Goal: Task Accomplishment & Management: Manage account settings

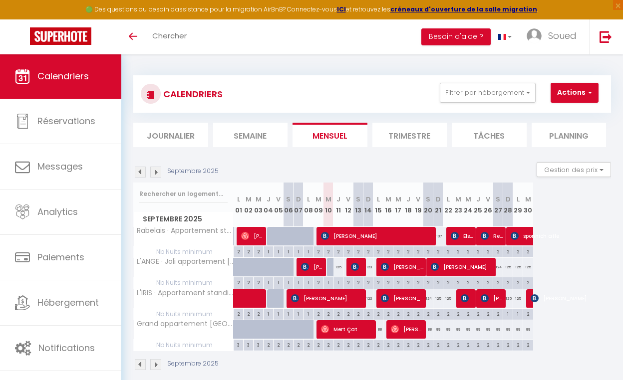
click at [79, 37] on img at bounding box center [60, 35] width 61 height 17
click at [73, 39] on img at bounding box center [60, 35] width 61 height 17
click at [554, 38] on span "Soued" at bounding box center [562, 35] width 28 height 12
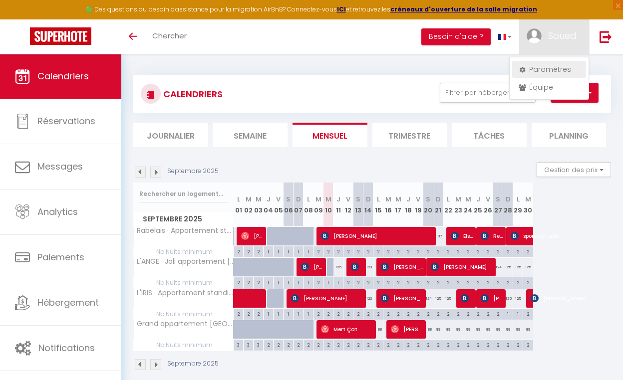
click at [545, 68] on link "Paramètres" at bounding box center [549, 69] width 74 height 17
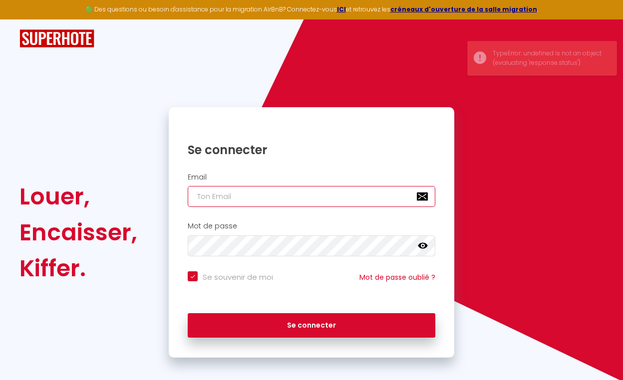
type input "s"
checkbox input "true"
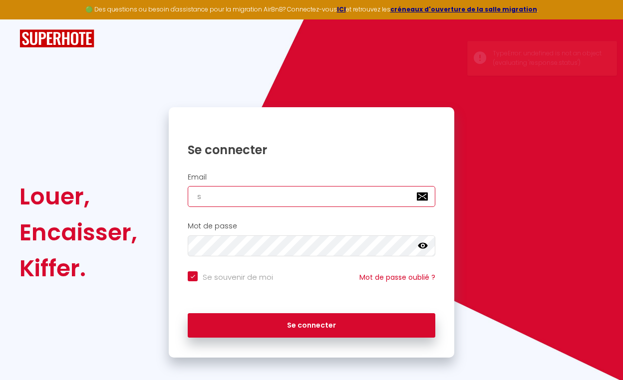
type input "so"
checkbox input "true"
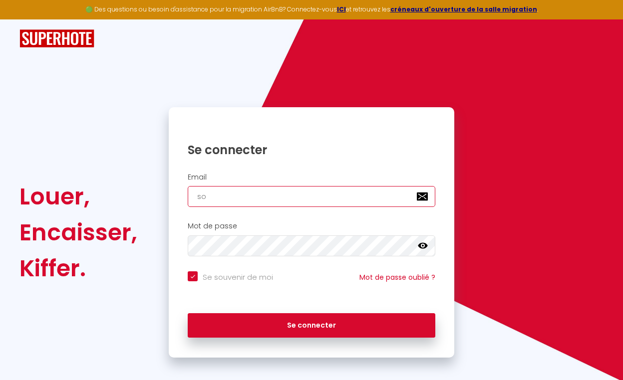
type input "sou"
checkbox input "true"
type input "soue"
checkbox input "true"
type input "soued"
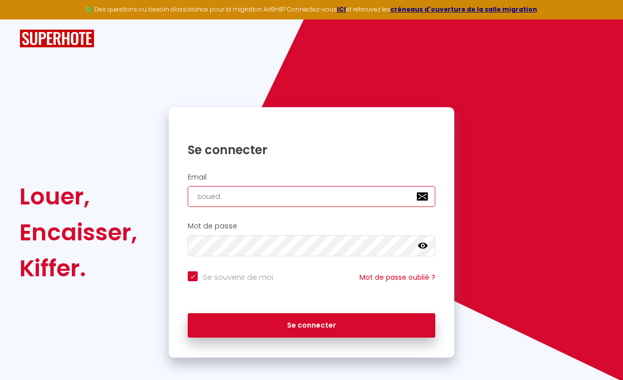
checkbox input "true"
type input "souedb"
checkbox input "true"
type input "souedb1"
checkbox input "true"
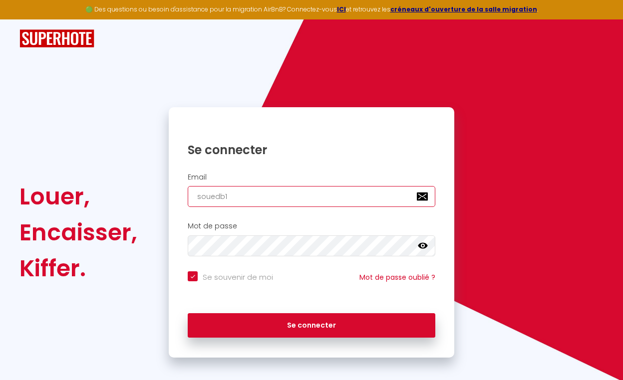
type input "souedb19"
checkbox input "true"
type input "souedb19@"
checkbox input "true"
type input "souedb19@i"
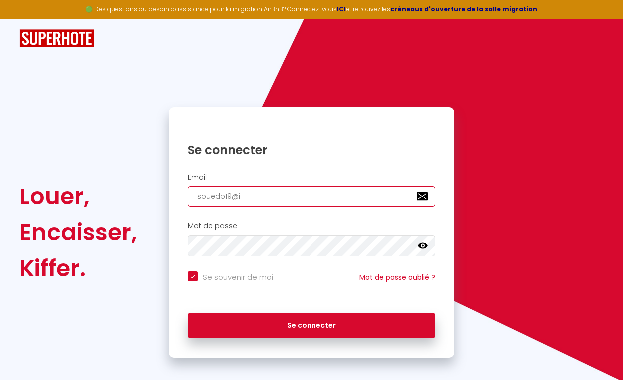
checkbox input "true"
type input "souedb19@ic"
checkbox input "true"
type input "souedb19@icl"
checkbox input "true"
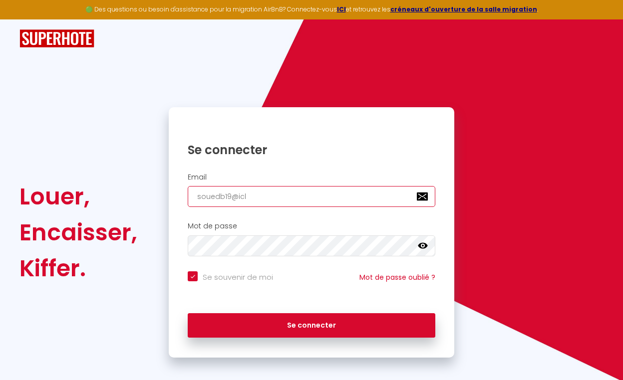
type input "souedb19@iclo"
checkbox input "true"
type input "souedb19@iclou"
checkbox input "true"
type input "[EMAIL_ADDRESS]"
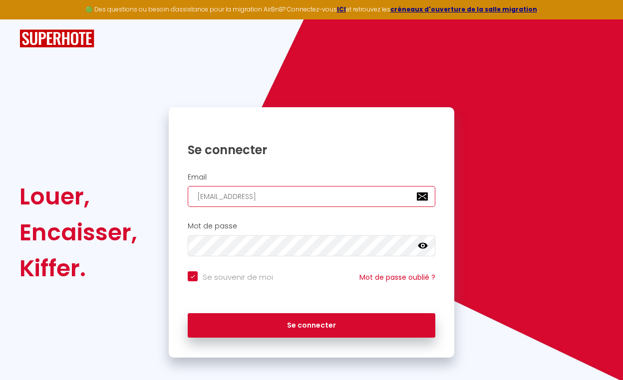
checkbox input "true"
type input "[EMAIL_ADDRESS]."
checkbox input "true"
type input "souedb19@icloud.c"
checkbox input "true"
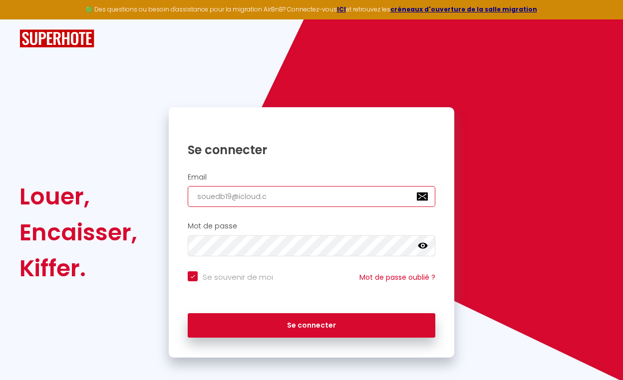
type input "[EMAIL_ADDRESS][DOMAIN_NAME]"
checkbox input "true"
type input "[EMAIL_ADDRESS][DOMAIN_NAME]"
checkbox input "true"
type input "[EMAIL_ADDRESS][DOMAIN_NAME]"
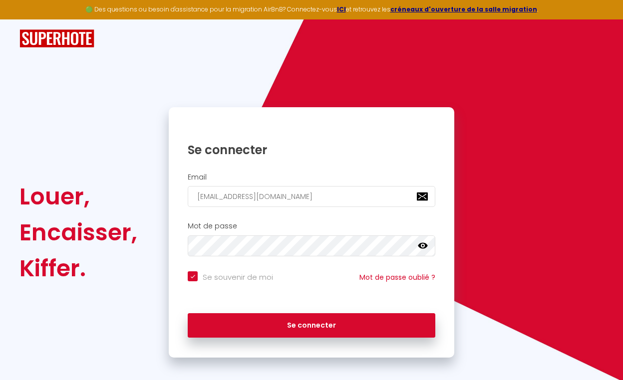
click at [422, 245] on icon at bounding box center [423, 246] width 10 height 10
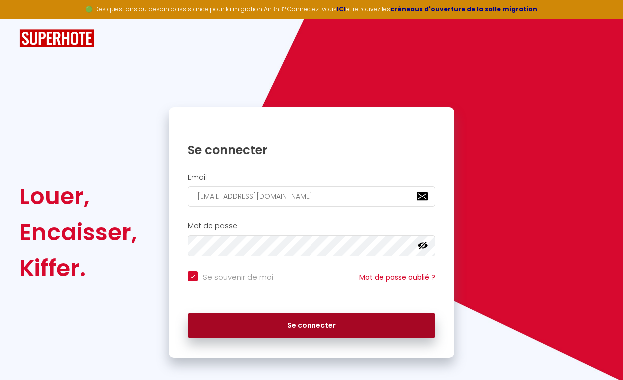
click at [302, 327] on button "Se connecter" at bounding box center [311, 325] width 247 height 25
checkbox input "true"
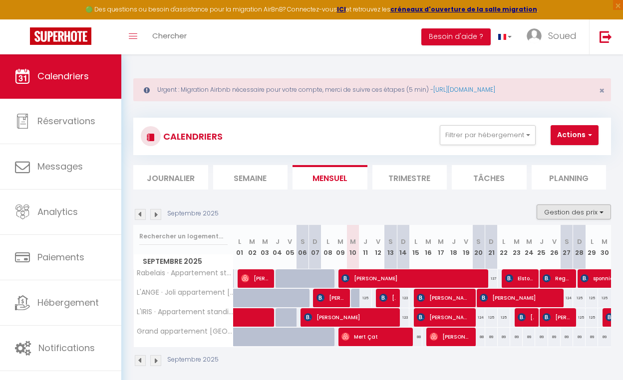
click at [602, 211] on button "Gestion des prix" at bounding box center [573, 212] width 74 height 15
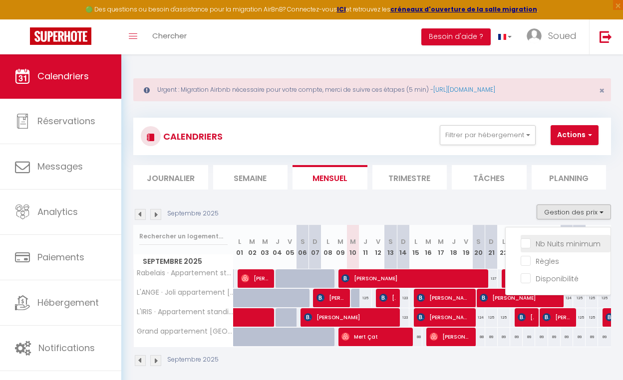
click at [531, 240] on input "Nb Nuits minimum" at bounding box center [565, 243] width 90 height 10
checkbox input "true"
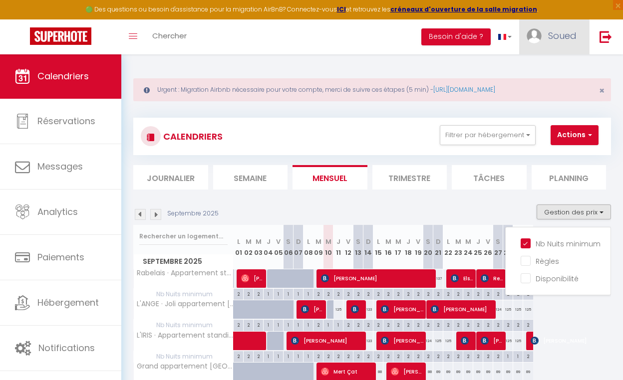
click at [558, 36] on span "Soued" at bounding box center [562, 35] width 28 height 12
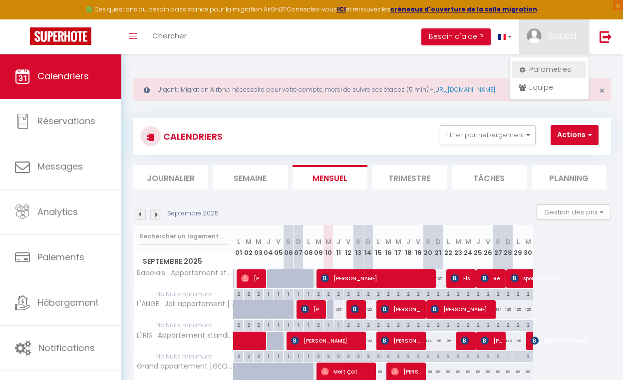
click at [544, 70] on link "Paramètres" at bounding box center [549, 69] width 74 height 17
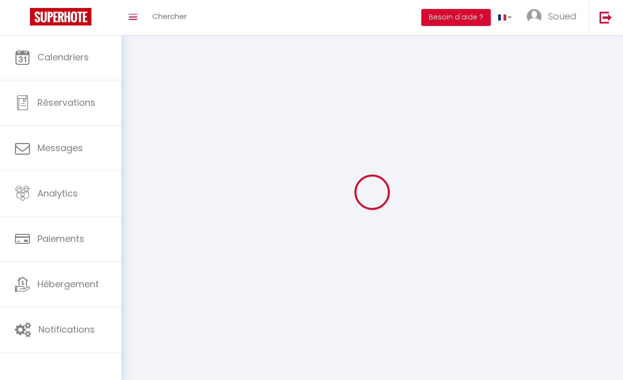
type input "Soued"
type input "de [PERSON_NAME]"
type input "0685185498"
type input "[STREET_ADDRESS][PERSON_NAME]"
type input "69004"
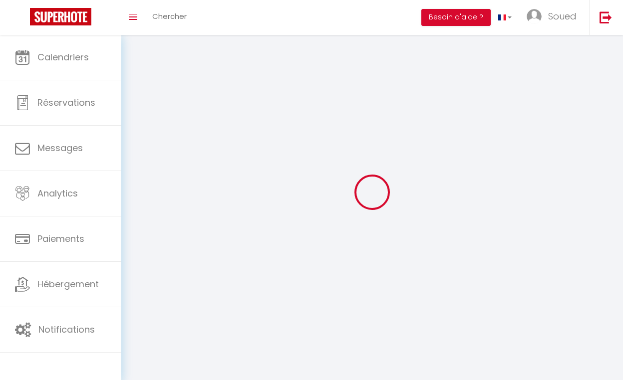
type input "[GEOGRAPHIC_DATA]"
type input "bduMSYqw5I5czlp834sIqb5h0"
type input "ZwYPdgINJs687f5leMn6pHfTr"
type input "[URL][DOMAIN_NAME]"
select select "1"
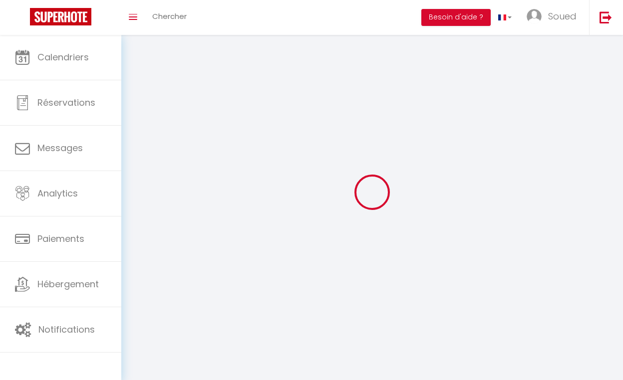
select select "28"
select select "fr"
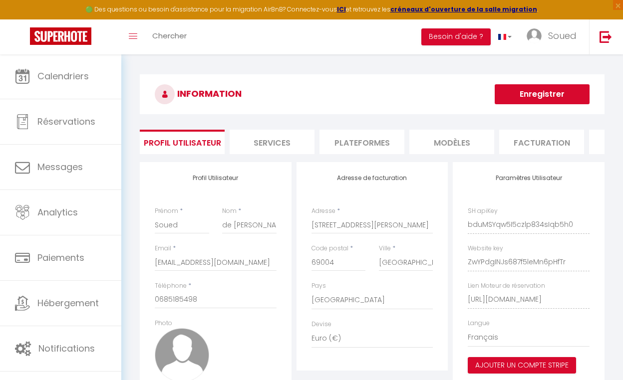
click at [362, 142] on li "Plateformes" at bounding box center [361, 142] width 85 height 24
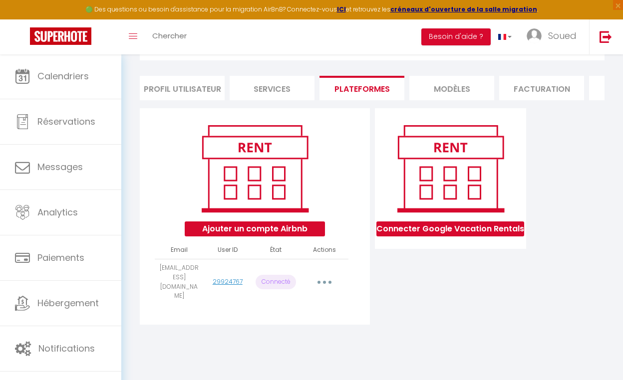
scroll to position [54, 0]
click at [326, 278] on button "button" at bounding box center [324, 282] width 26 height 19
click at [311, 335] on link "Reconnecter le compte" at bounding box center [279, 342] width 110 height 17
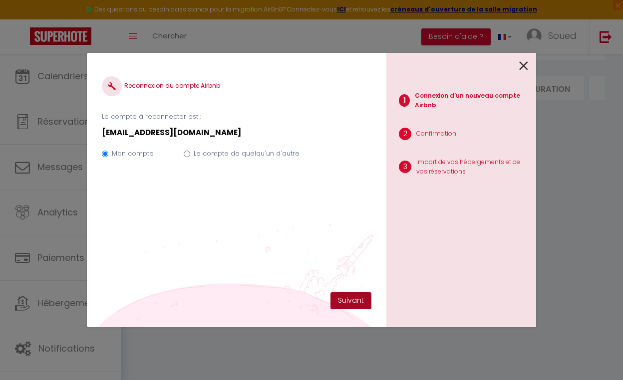
click at [347, 303] on button "Suivant" at bounding box center [350, 300] width 41 height 17
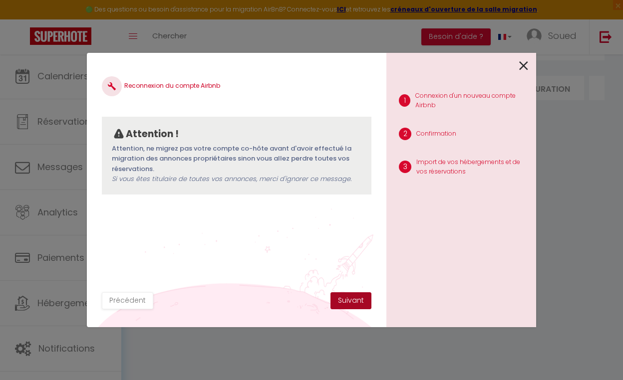
click at [348, 298] on button "Suivant" at bounding box center [350, 300] width 41 height 17
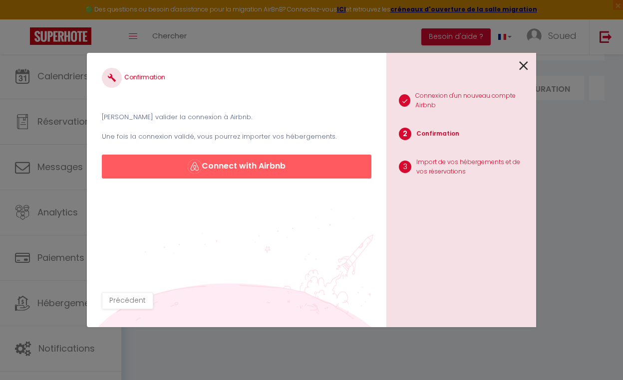
click at [261, 168] on button "Connect with Airbnb" at bounding box center [236, 167] width 269 height 24
click at [267, 164] on button "Connect with Airbnb" at bounding box center [236, 167] width 269 height 24
click at [261, 165] on button "Connect with Airbnb" at bounding box center [236, 167] width 269 height 24
click at [274, 168] on button "Connect with Airbnb" at bounding box center [236, 167] width 269 height 24
click at [124, 303] on button "Précédent" at bounding box center [127, 300] width 51 height 17
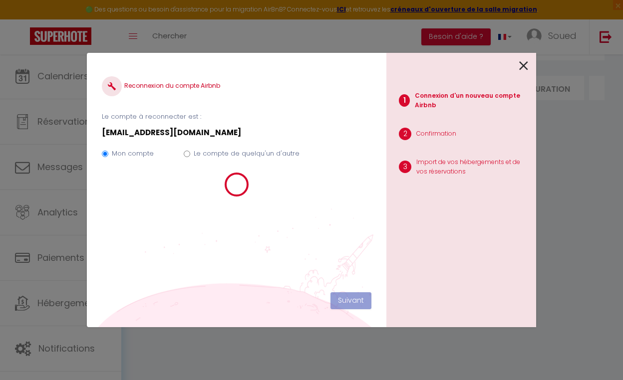
click at [523, 64] on icon at bounding box center [523, 65] width 9 height 15
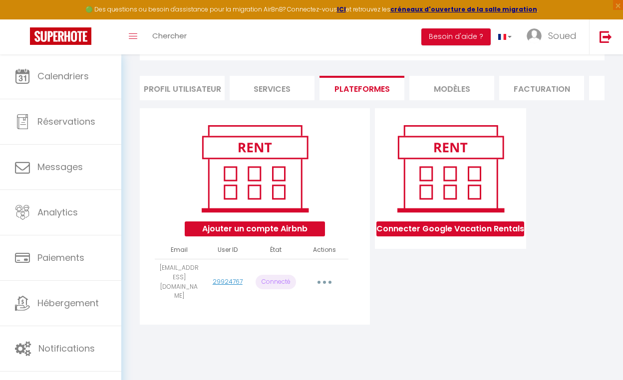
click at [328, 278] on button "button" at bounding box center [324, 282] width 26 height 19
click at [297, 339] on link "Reconnecter le compte" at bounding box center [279, 342] width 110 height 17
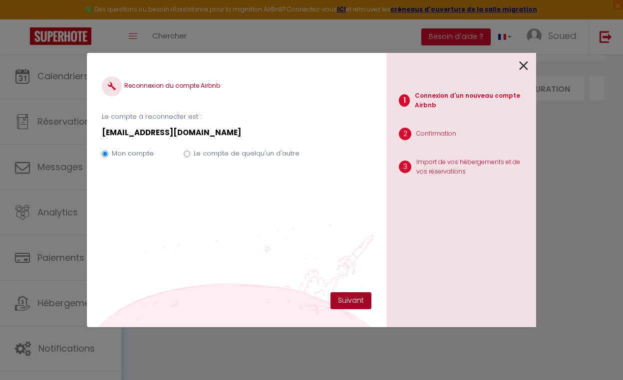
click at [353, 300] on button "Suivant" at bounding box center [350, 300] width 41 height 17
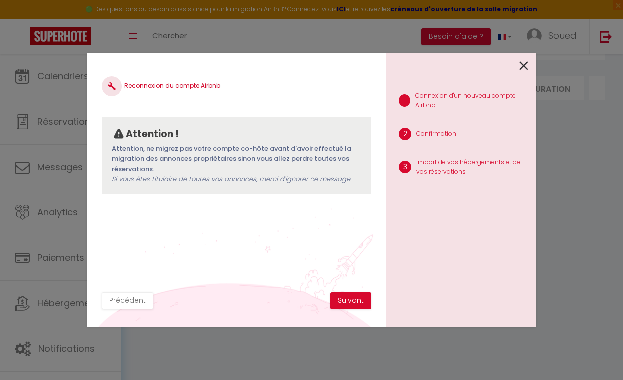
click at [353, 300] on button "Suivant" at bounding box center [350, 300] width 41 height 17
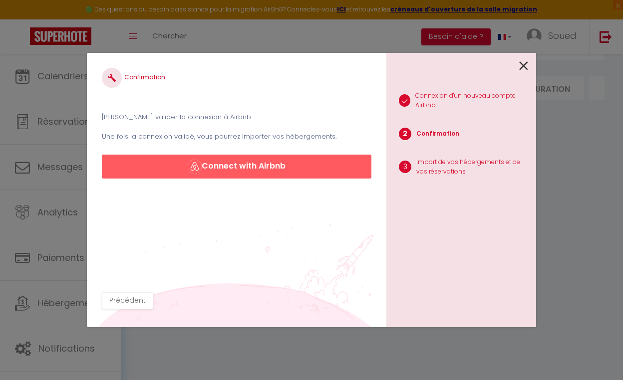
click at [257, 164] on button "Connect with Airbnb" at bounding box center [236, 167] width 269 height 24
click at [522, 66] on icon at bounding box center [523, 65] width 9 height 15
